Goal: Information Seeking & Learning: Understand process/instructions

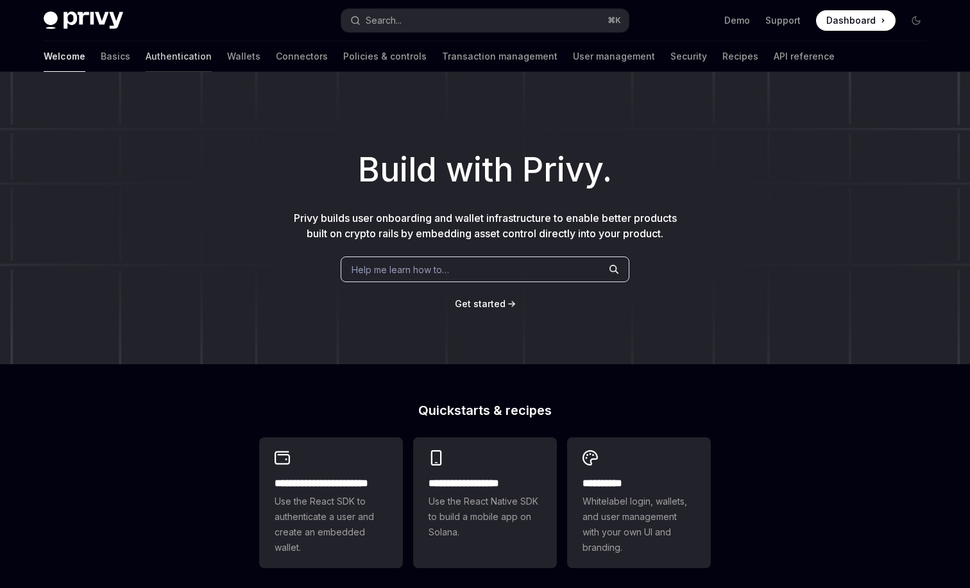
click at [146, 58] on link "Authentication" at bounding box center [179, 56] width 66 height 31
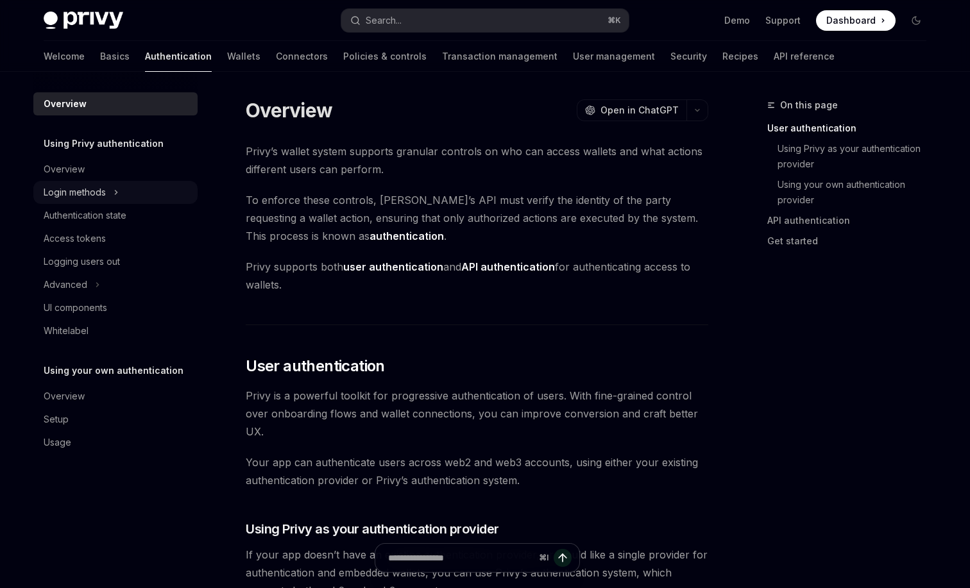
click at [117, 203] on button "Login methods" at bounding box center [115, 192] width 164 height 23
type textarea "*"
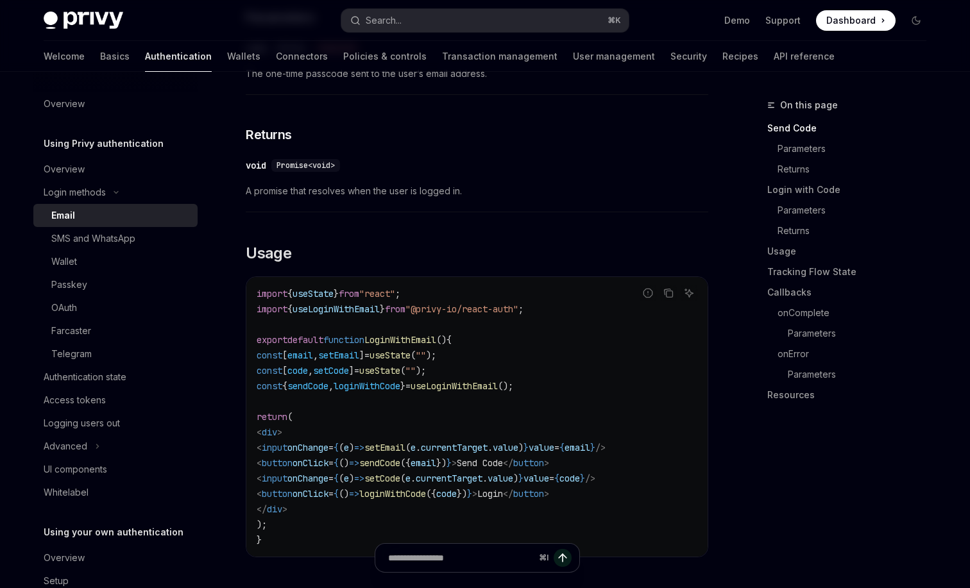
scroll to position [1061, 0]
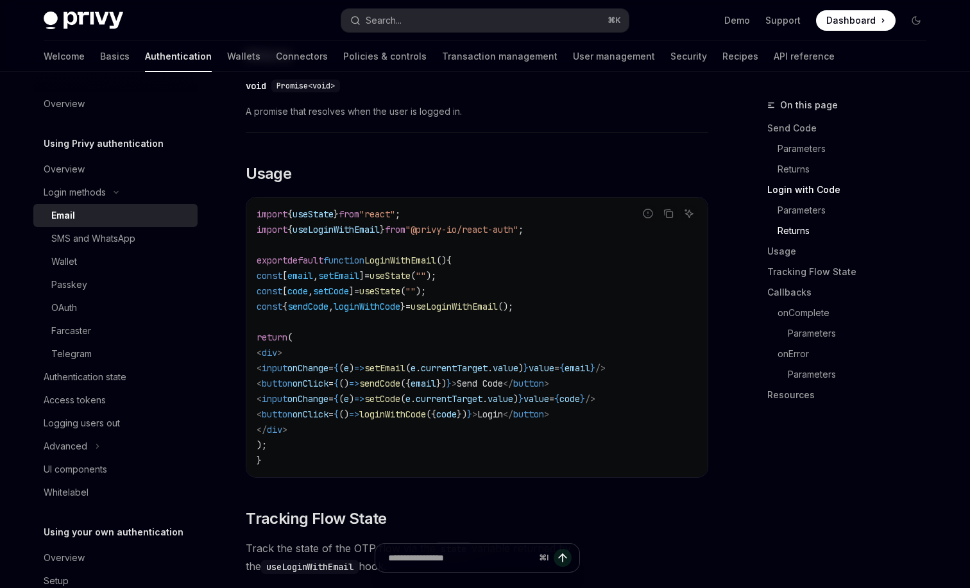
click at [406, 367] on span "setEmail" at bounding box center [384, 369] width 41 height 12
click at [465, 432] on code "import { useState } from "react" ; import { useLoginWithEmail } from "@privy-io…" at bounding box center [477, 338] width 441 height 262
drag, startPoint x: 663, startPoint y: 416, endPoint x: 289, endPoint y: 376, distance: 375.6
click at [289, 376] on code "import { useState } from "react" ; import { useLoginWithEmail } from "@privy-io…" at bounding box center [477, 338] width 441 height 262
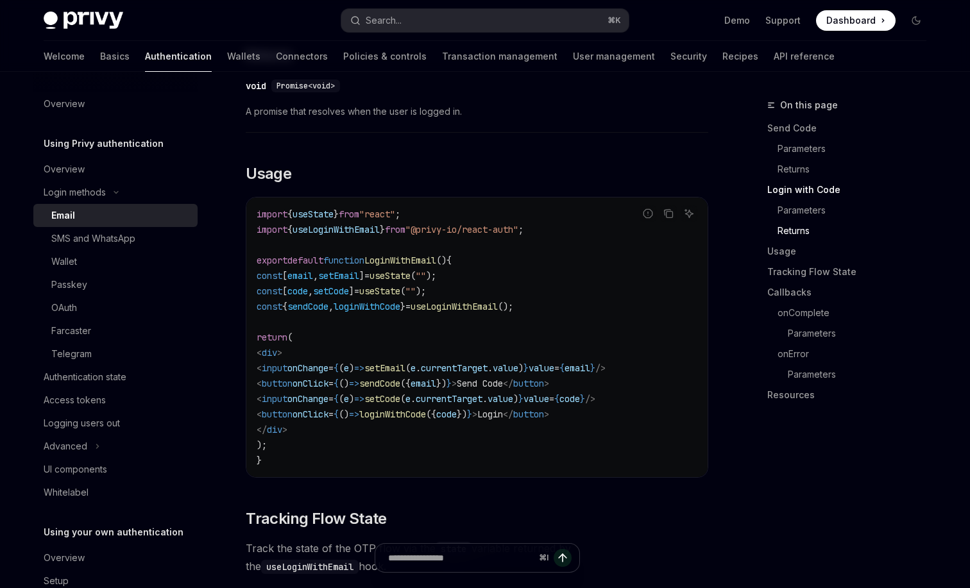
click at [381, 312] on code "import { useState } from "react" ; import { useLoginWithEmail } from "@privy-io…" at bounding box center [477, 338] width 441 height 262
click at [326, 310] on span "sendCode" at bounding box center [307, 307] width 41 height 12
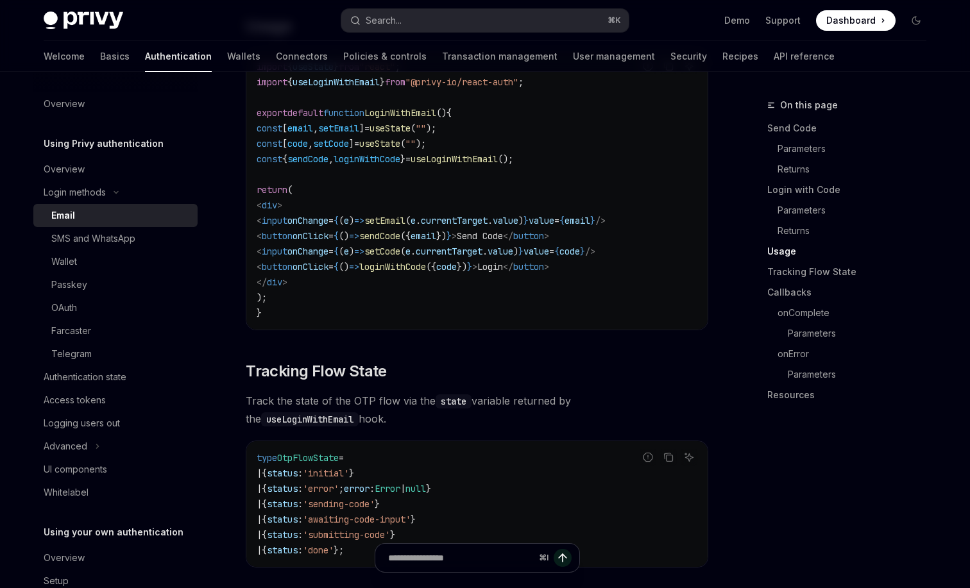
click at [400, 162] on span "loginWithCode" at bounding box center [367, 159] width 67 height 12
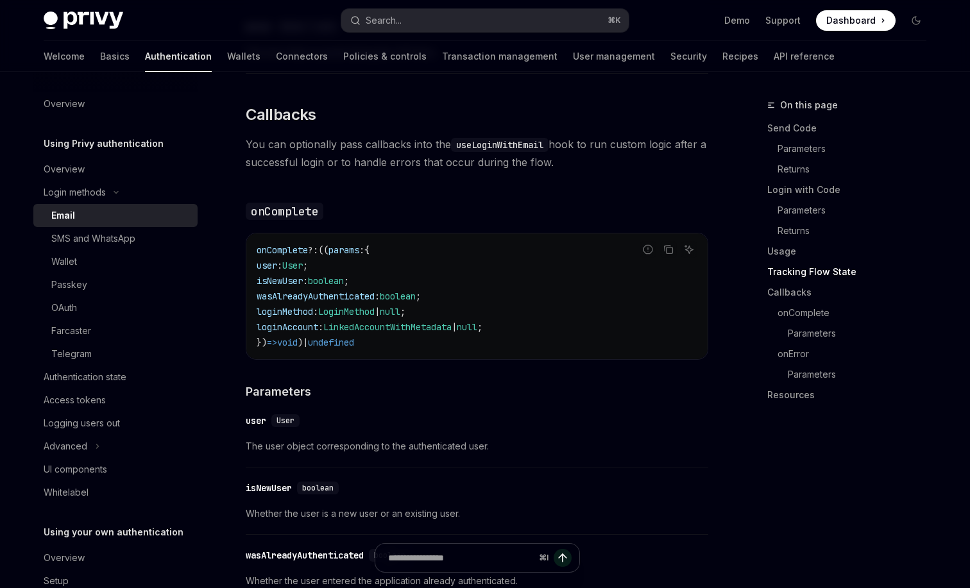
scroll to position [1867, 0]
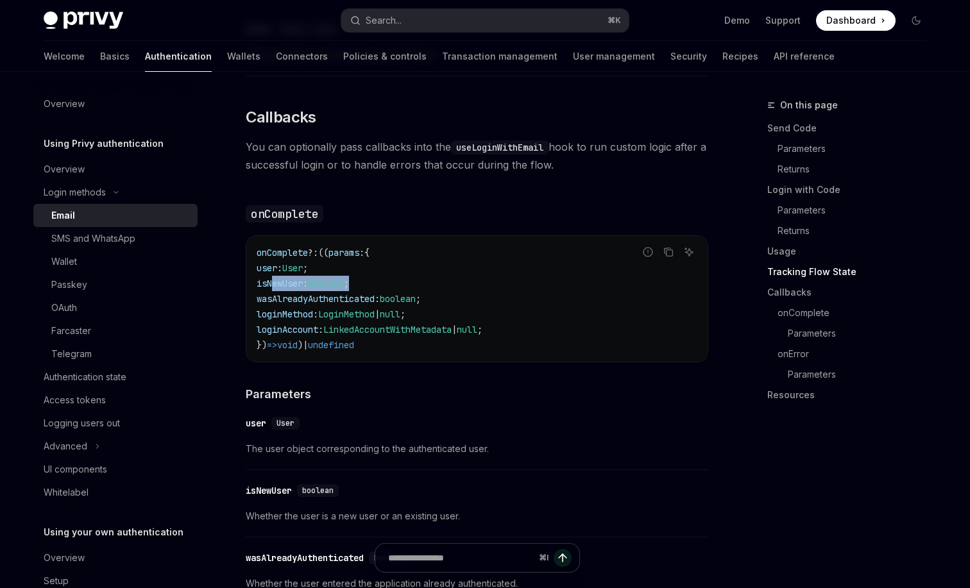
drag, startPoint x: 275, startPoint y: 290, endPoint x: 414, endPoint y: 290, distance: 139.2
click at [414, 290] on code "onComplete ?: (( params : { user : User ; isNewUser : boolean ; wasAlreadyAuthe…" at bounding box center [477, 299] width 441 height 108
click at [403, 312] on code "onComplete ?: (( params : { user : User ; isNewUser : boolean ; wasAlreadyAuthe…" at bounding box center [477, 299] width 441 height 108
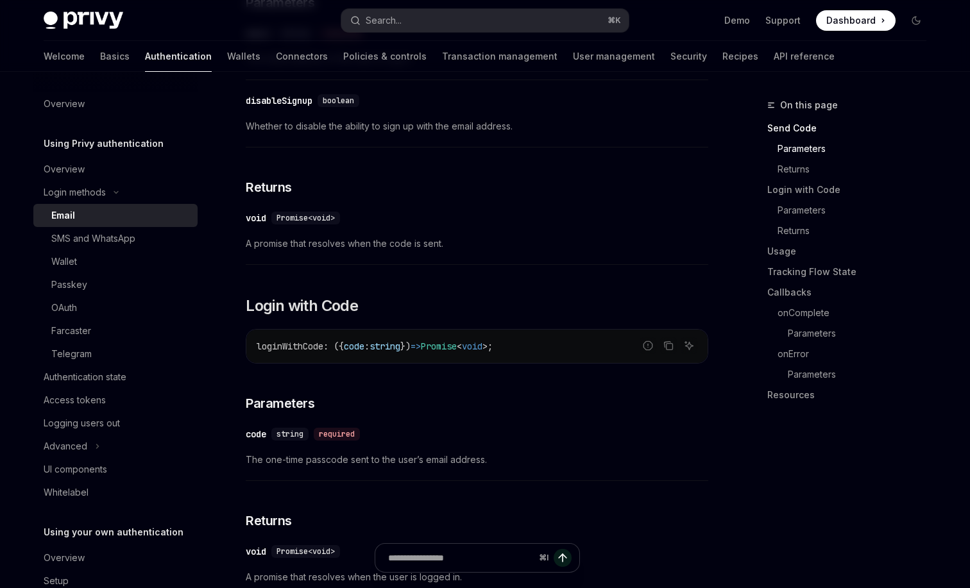
scroll to position [598, 0]
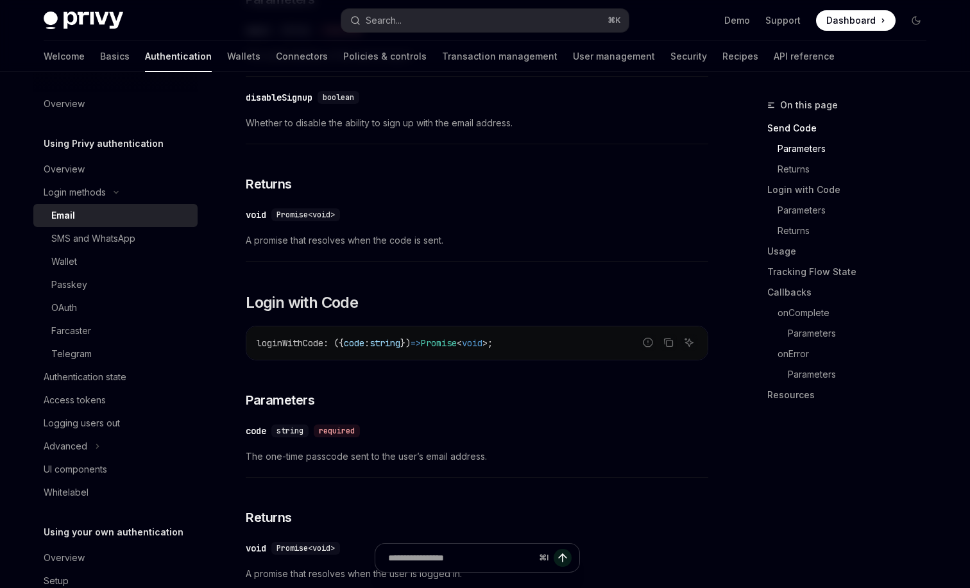
click at [323, 349] on code "loginWithCode : ({ code : string }) => Promise < void > ;" at bounding box center [477, 343] width 441 height 15
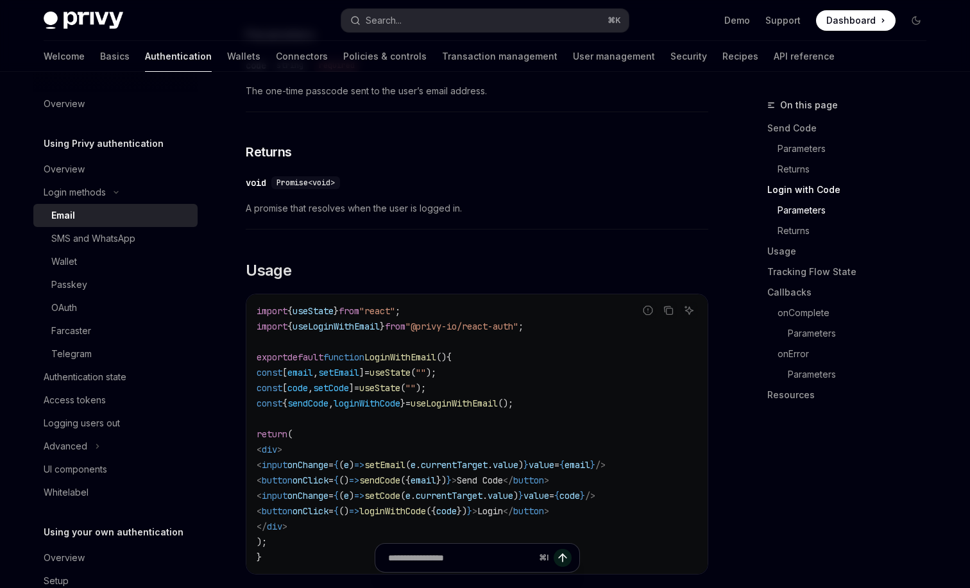
scroll to position [1021, 0]
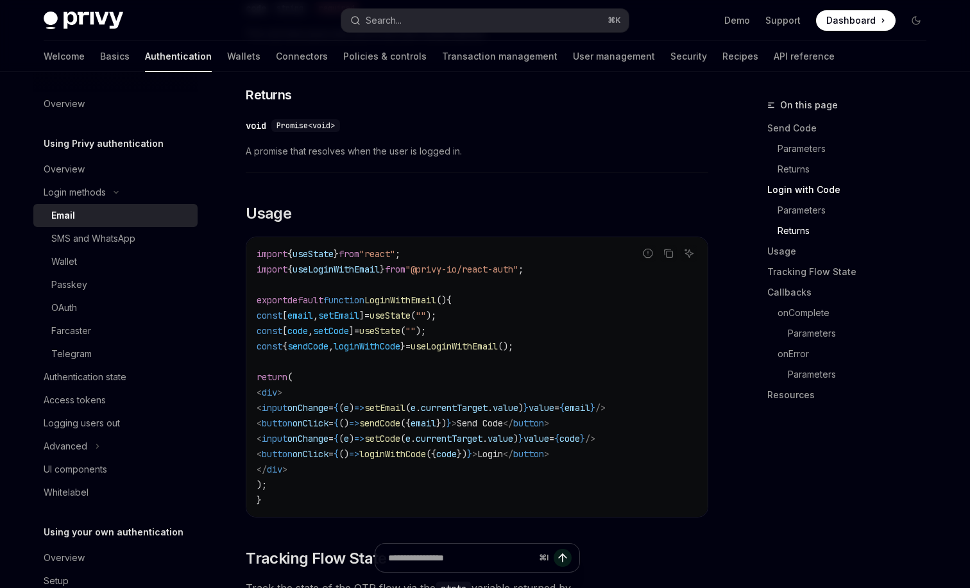
click at [320, 297] on span "default" at bounding box center [305, 301] width 36 height 12
click at [308, 332] on span "code" at bounding box center [297, 331] width 21 height 12
click at [287, 441] on span "input" at bounding box center [275, 439] width 26 height 12
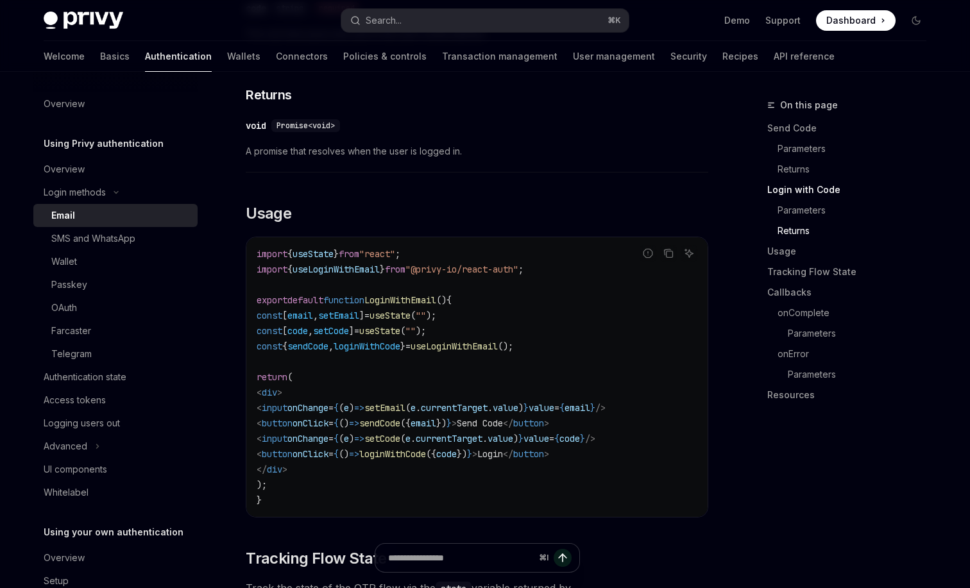
click at [287, 441] on span "input" at bounding box center [275, 439] width 26 height 12
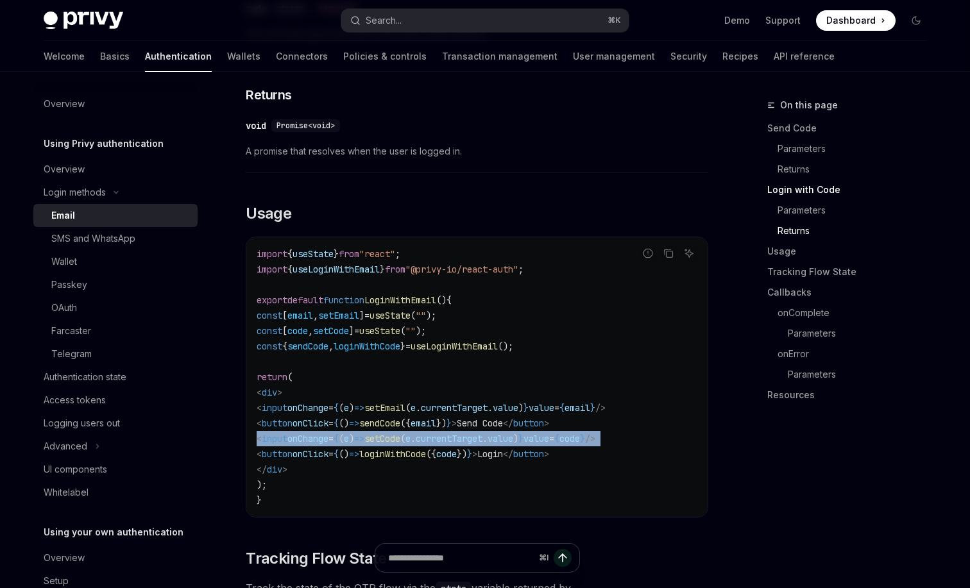
click at [287, 441] on span "input" at bounding box center [275, 439] width 26 height 12
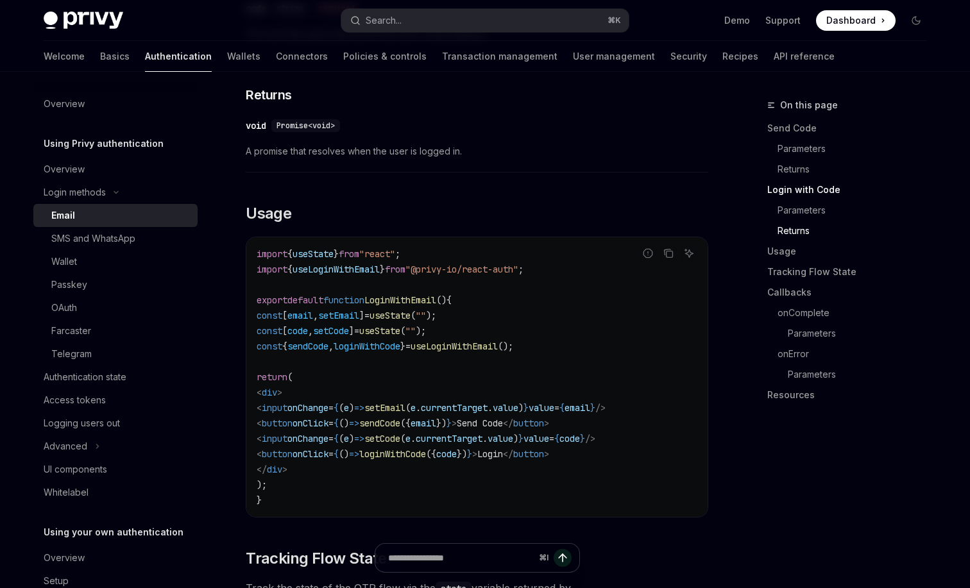
click at [326, 492] on code "import { useState } from "react" ; import { useLoginWithEmail } from "@privy-io…" at bounding box center [477, 377] width 441 height 262
click at [325, 493] on code "import { useState } from "react" ; import { useLoginWithEmail } from "@privy-io…" at bounding box center [477, 377] width 441 height 262
click at [308, 501] on code "import { useState } from "react" ; import { useLoginWithEmail } from "@privy-io…" at bounding box center [477, 377] width 441 height 262
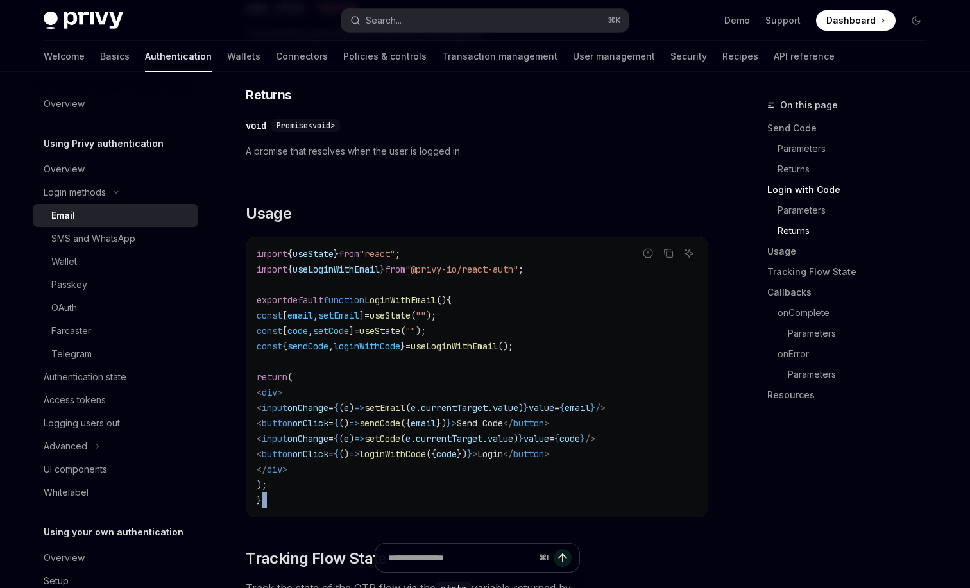
click at [308, 501] on code "import { useState } from "react" ; import { useLoginWithEmail } from "@privy-io…" at bounding box center [477, 377] width 441 height 262
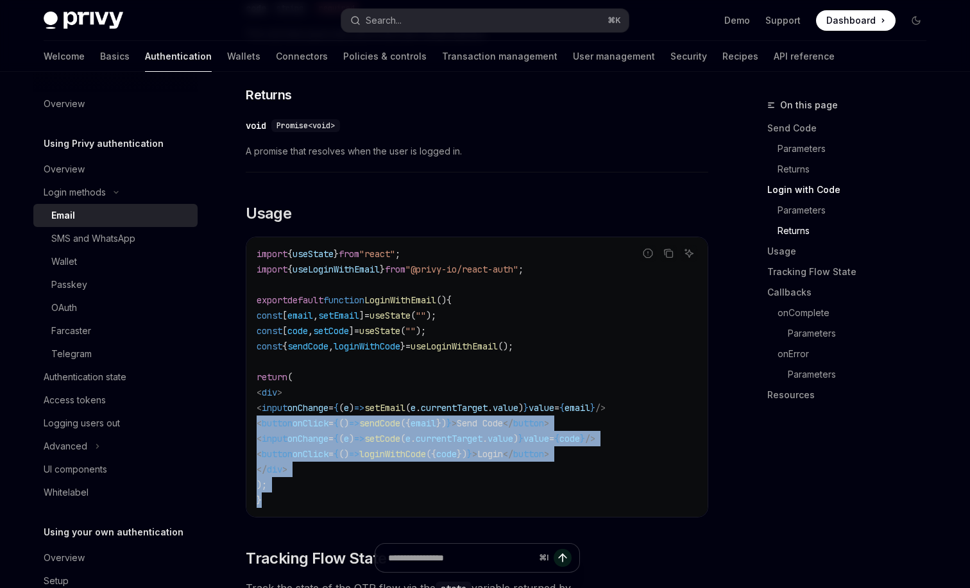
drag, startPoint x: 307, startPoint y: 502, endPoint x: 258, endPoint y: 424, distance: 92.0
click at [258, 424] on code "import { useState } from "react" ; import { useLoginWithEmail } from "@privy-io…" at bounding box center [477, 377] width 441 height 262
click at [258, 424] on span "<" at bounding box center [259, 424] width 5 height 12
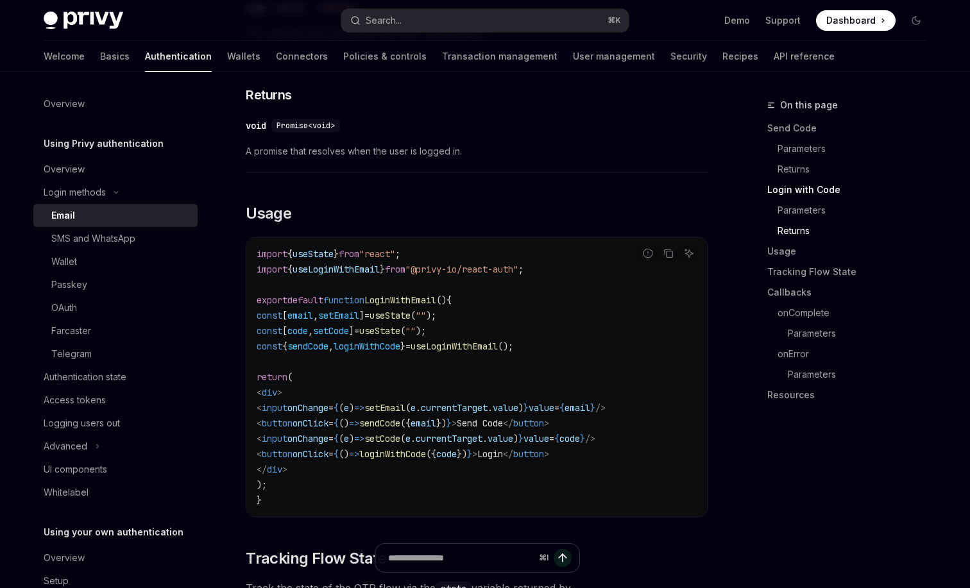
click at [258, 424] on span "<" at bounding box center [259, 424] width 5 height 12
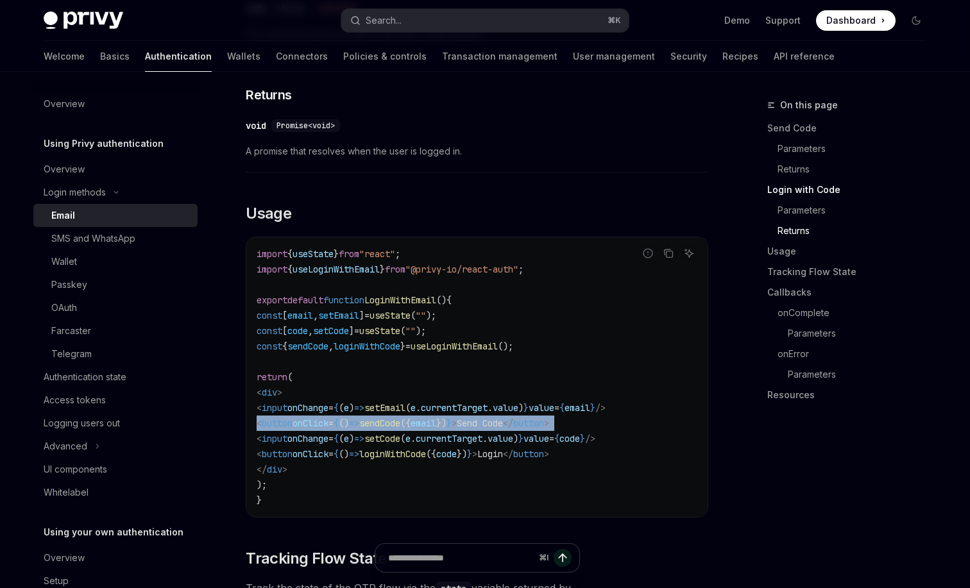
click at [258, 424] on span "<" at bounding box center [259, 424] width 5 height 12
click at [259, 441] on span "<" at bounding box center [259, 439] width 5 height 12
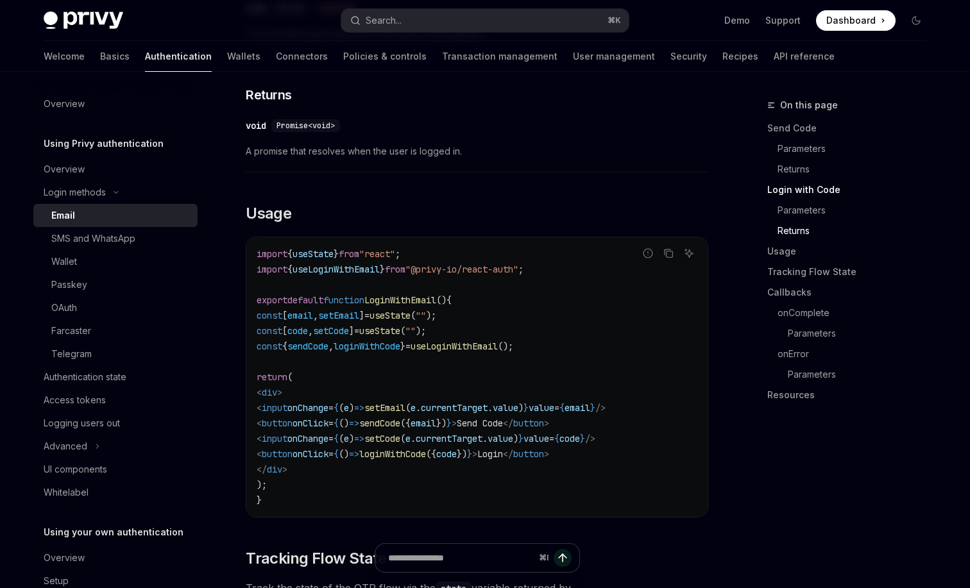
click at [259, 441] on span "<" at bounding box center [259, 439] width 5 height 12
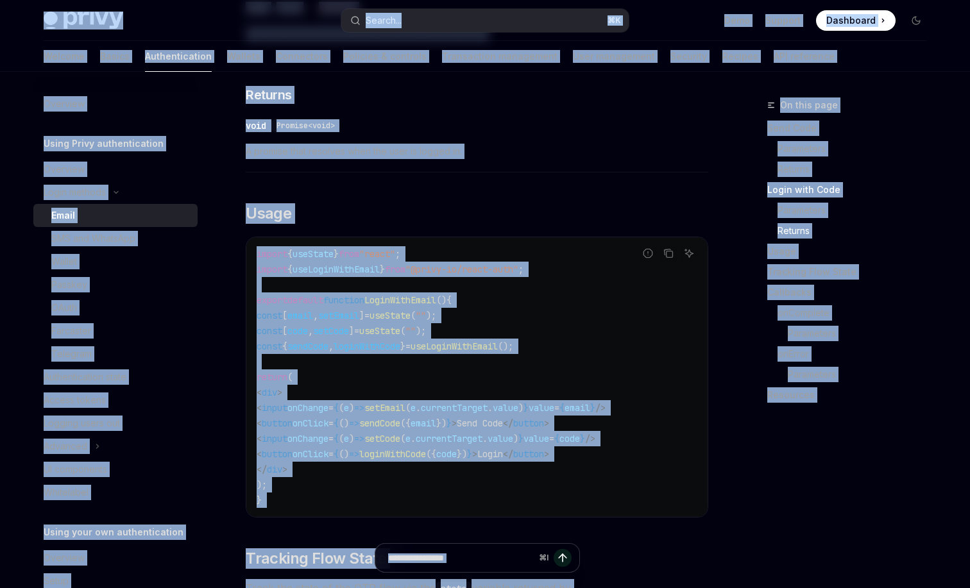
click at [259, 441] on span "<" at bounding box center [259, 439] width 5 height 12
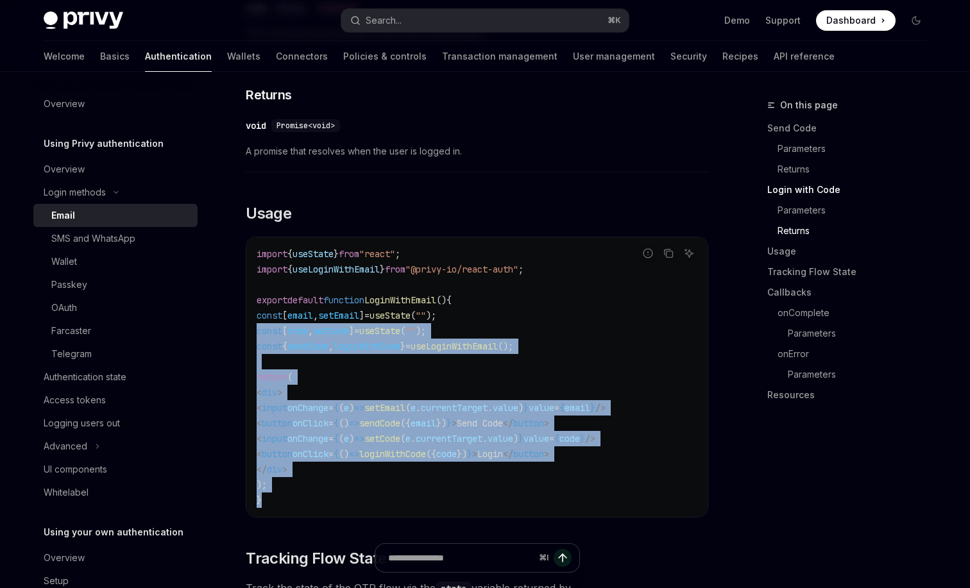
drag, startPoint x: 260, startPoint y: 500, endPoint x: 251, endPoint y: 329, distance: 171.6
click at [251, 329] on div "import { useState } from "react" ; import { useLoginWithEmail } from "@privy-io…" at bounding box center [476, 377] width 461 height 280
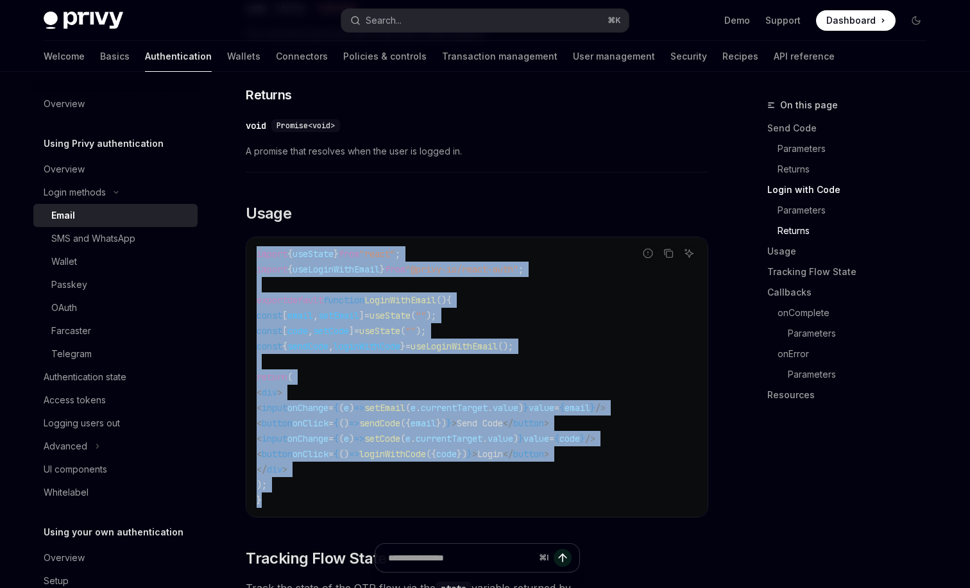
drag, startPoint x: 255, startPoint y: 257, endPoint x: 298, endPoint y: 503, distance: 250.1
click at [298, 505] on div "import { useState } from "react" ; import { useLoginWithEmail } from "@privy-io…" at bounding box center [476, 377] width 461 height 280
click at [298, 503] on code "import { useState } from "react" ; import { useLoginWithEmail } from "@privy-io…" at bounding box center [477, 377] width 441 height 262
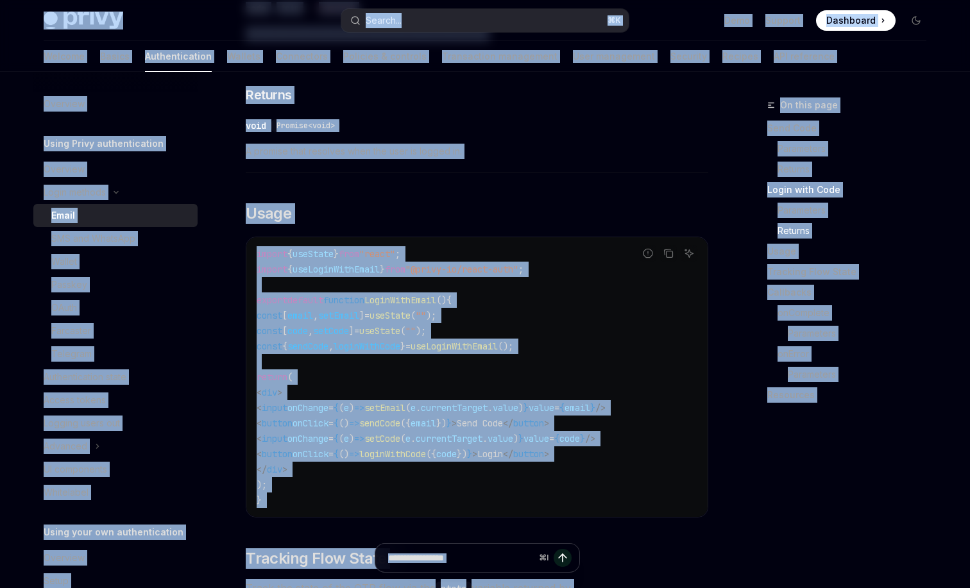
click at [298, 503] on code "import { useState } from "react" ; import { useLoginWithEmail } from "@privy-io…" at bounding box center [477, 377] width 441 height 262
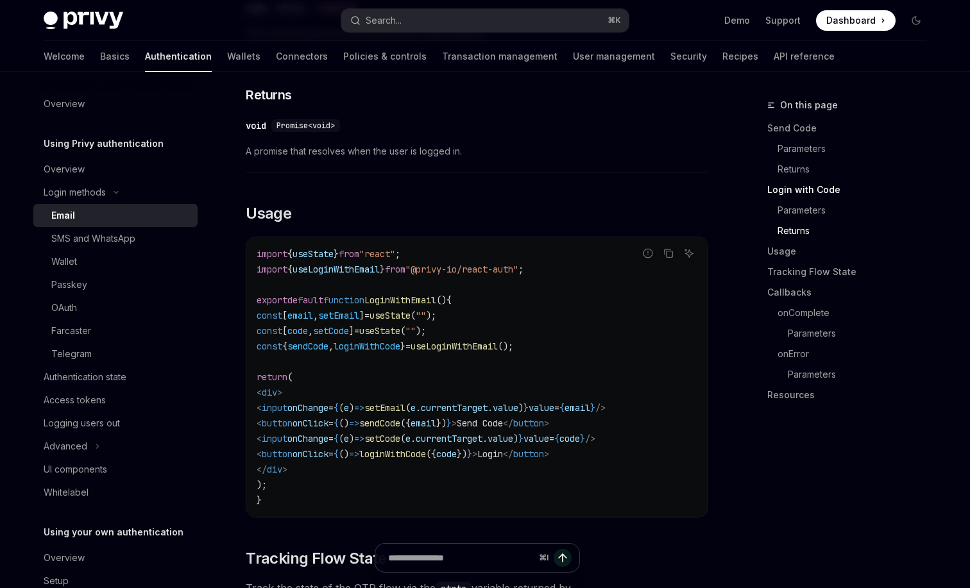
click at [297, 503] on code "import { useState } from "react" ; import { useLoginWithEmail } from "@privy-io…" at bounding box center [477, 377] width 441 height 262
click at [301, 502] on code "import { useState } from "react" ; import { useLoginWithEmail } from "@privy-io…" at bounding box center [477, 377] width 441 height 262
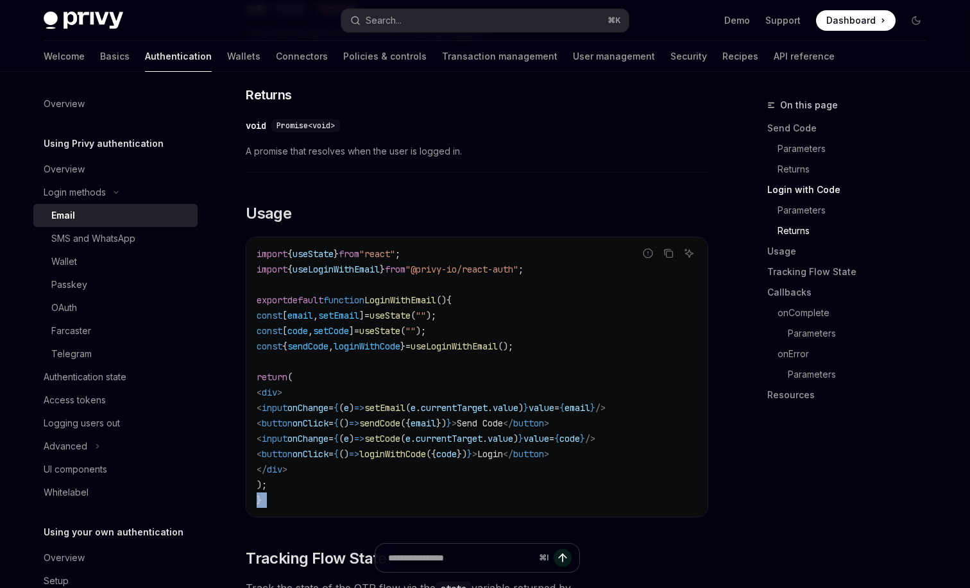
click at [301, 502] on code "import { useState } from "react" ; import { useLoginWithEmail } from "@privy-io…" at bounding box center [477, 377] width 441 height 262
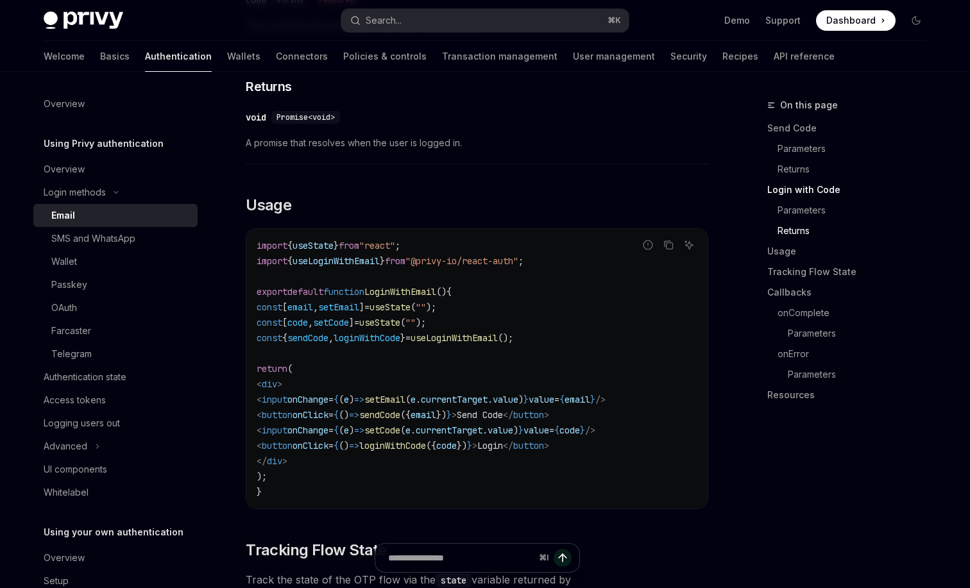
scroll to position [1022, 0]
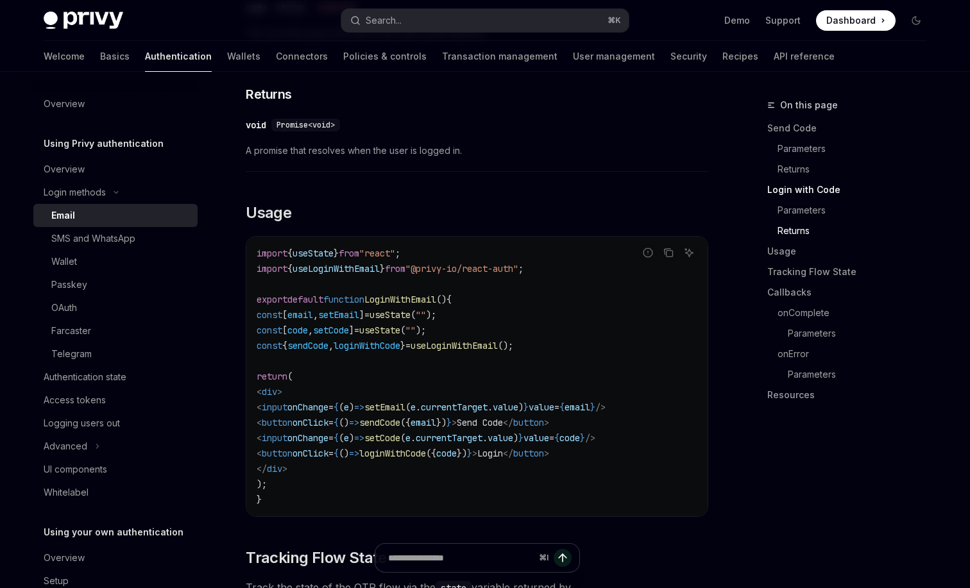
click at [300, 429] on code "import { useState } from "react" ; import { useLoginWithEmail } from "@privy-io…" at bounding box center [477, 377] width 441 height 262
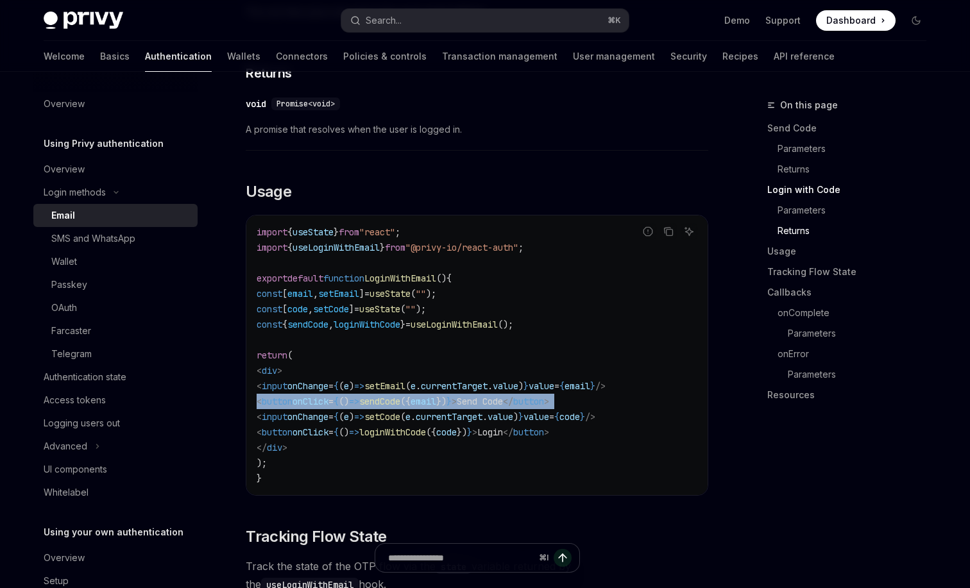
scroll to position [1049, 0]
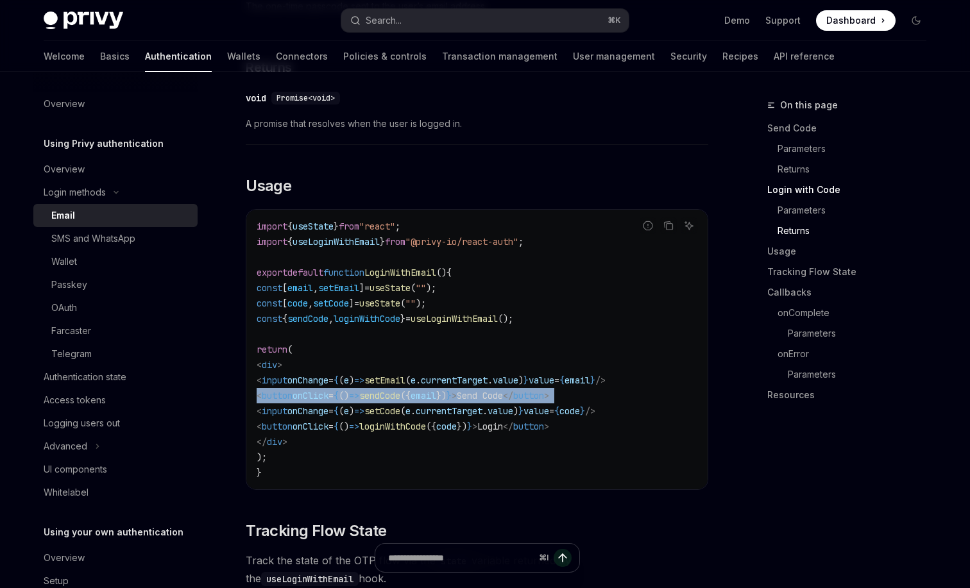
click at [505, 277] on code "import { useState } from "react" ; import { useLoginWithEmail } from "@privy-io…" at bounding box center [477, 350] width 441 height 262
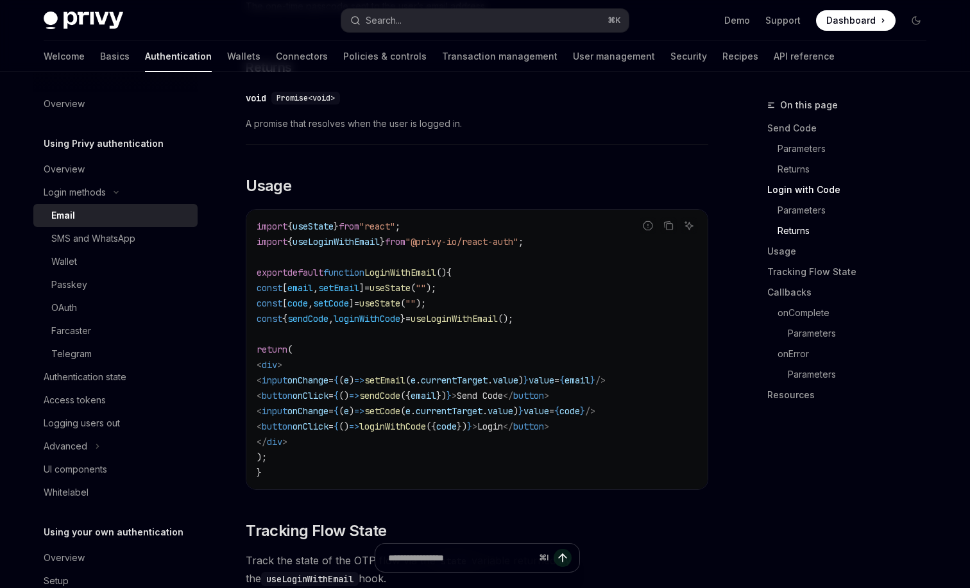
scroll to position [1026, 0]
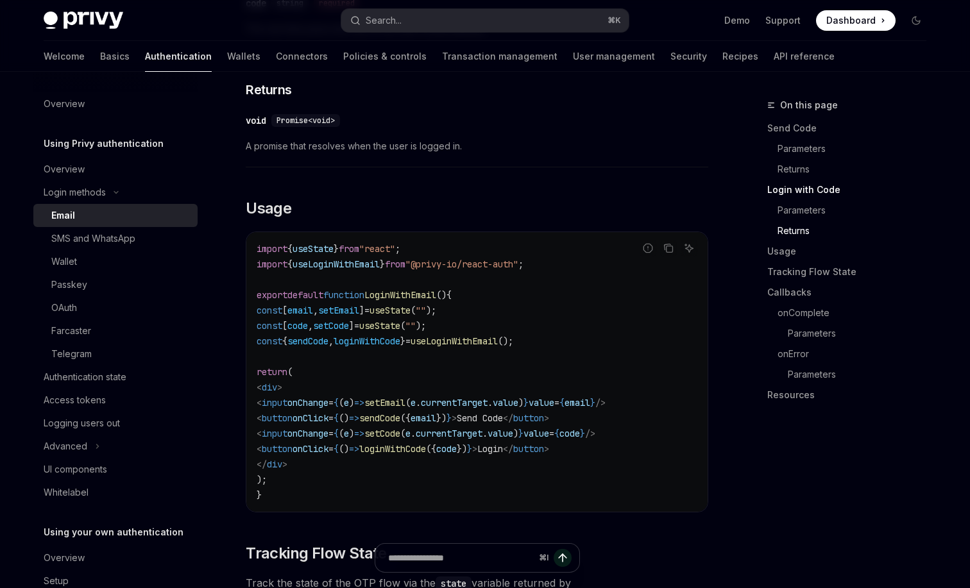
click at [302, 341] on span "sendCode" at bounding box center [307, 342] width 41 height 12
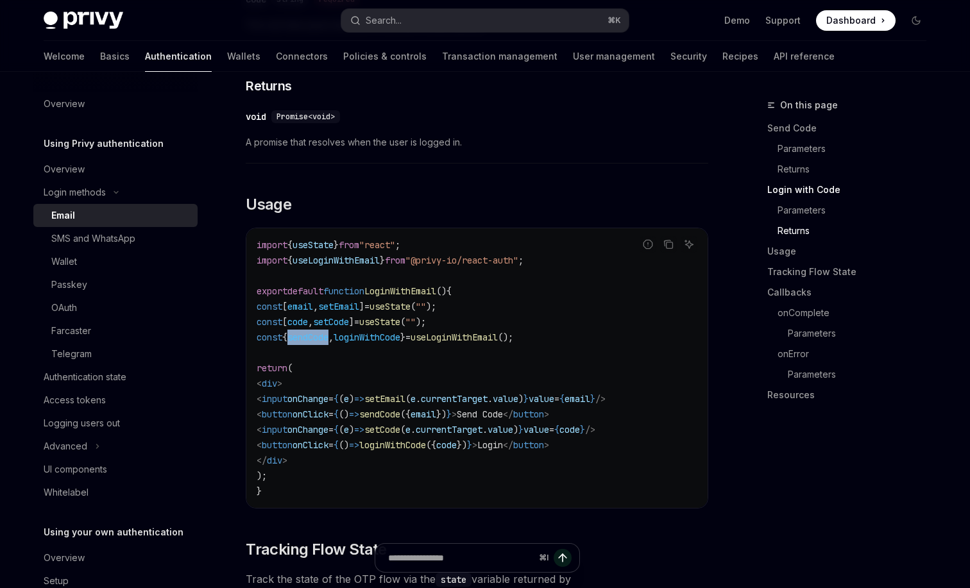
scroll to position [0, 0]
drag, startPoint x: 584, startPoint y: 336, endPoint x: 263, endPoint y: 338, distance: 320.9
click at [263, 338] on code "import { useState } from "react" ; import { useLoginWithEmail } from "@privy-io…" at bounding box center [477, 368] width 441 height 262
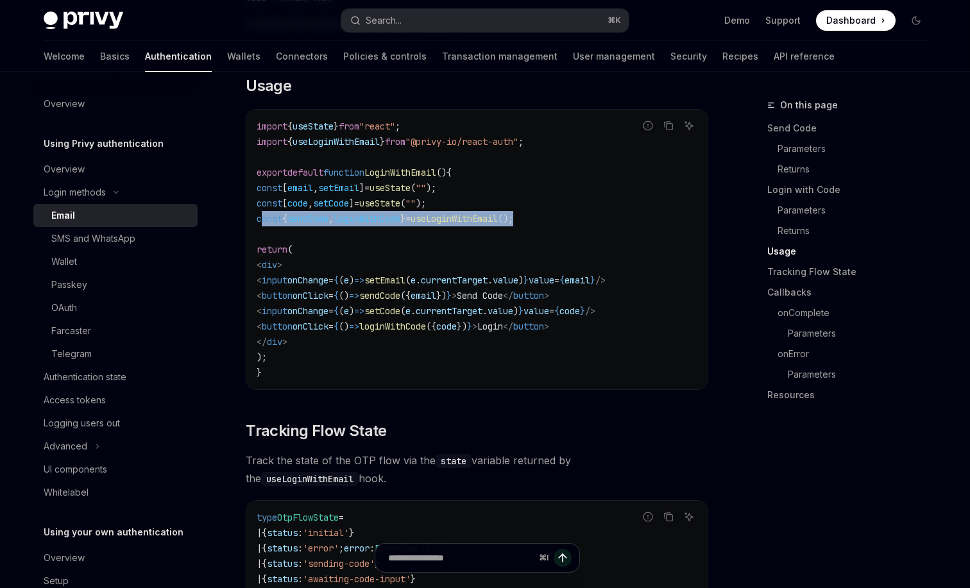
scroll to position [1147, 0]
copy span "const { sendCode , loginWithCode } = useLoginWithEmail ();"
click at [579, 139] on code "import { useState } from "react" ; import { useLoginWithEmail } from "@privy-io…" at bounding box center [477, 251] width 441 height 262
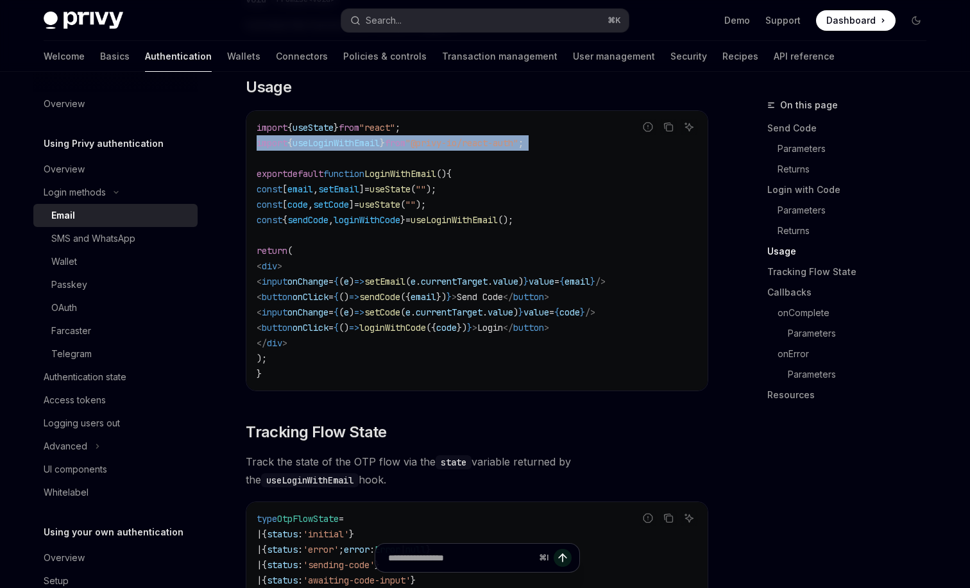
drag, startPoint x: 579, startPoint y: 139, endPoint x: 252, endPoint y: 139, distance: 327.3
click at [252, 139] on div "import { useState } from "react" ; import { useLoginWithEmail } from "@privy-io…" at bounding box center [476, 251] width 461 height 280
copy code "import { useLoginWithEmail } from "@privy-io/react-auth" ;"
click at [439, 123] on code "import { useState } from "react" ; import { useLoginWithEmail } from "@privy-io…" at bounding box center [477, 251] width 441 height 262
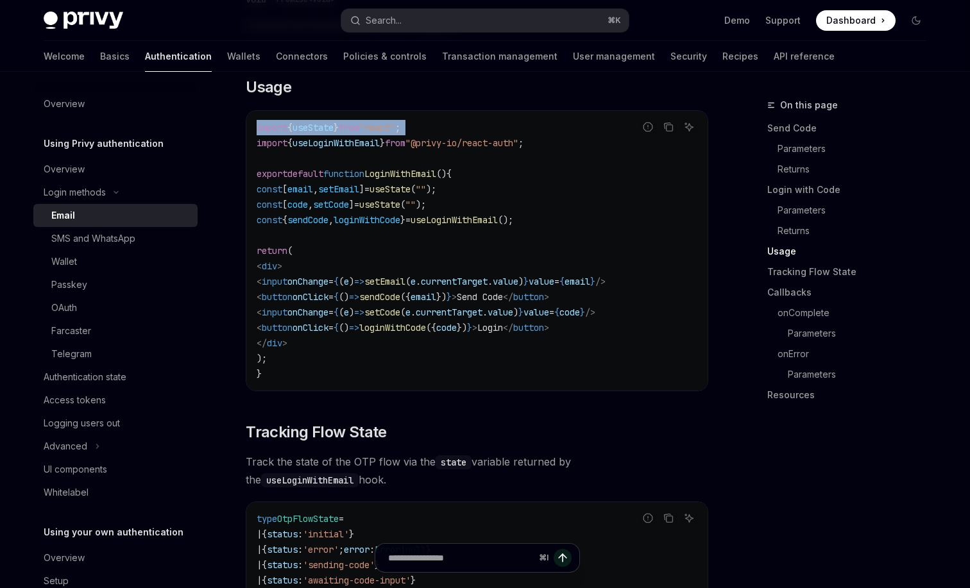
drag, startPoint x: 439, startPoint y: 123, endPoint x: 253, endPoint y: 121, distance: 185.5
click at [253, 121] on div "import { useState } from "react" ; import { useLoginWithEmail } from "@privy-io…" at bounding box center [476, 251] width 461 height 280
copy code "import { useState } from "react" ;"
click at [674, 124] on button "Copy the contents from the code block" at bounding box center [668, 127] width 17 height 17
